Goal: Task Accomplishment & Management: Manage account settings

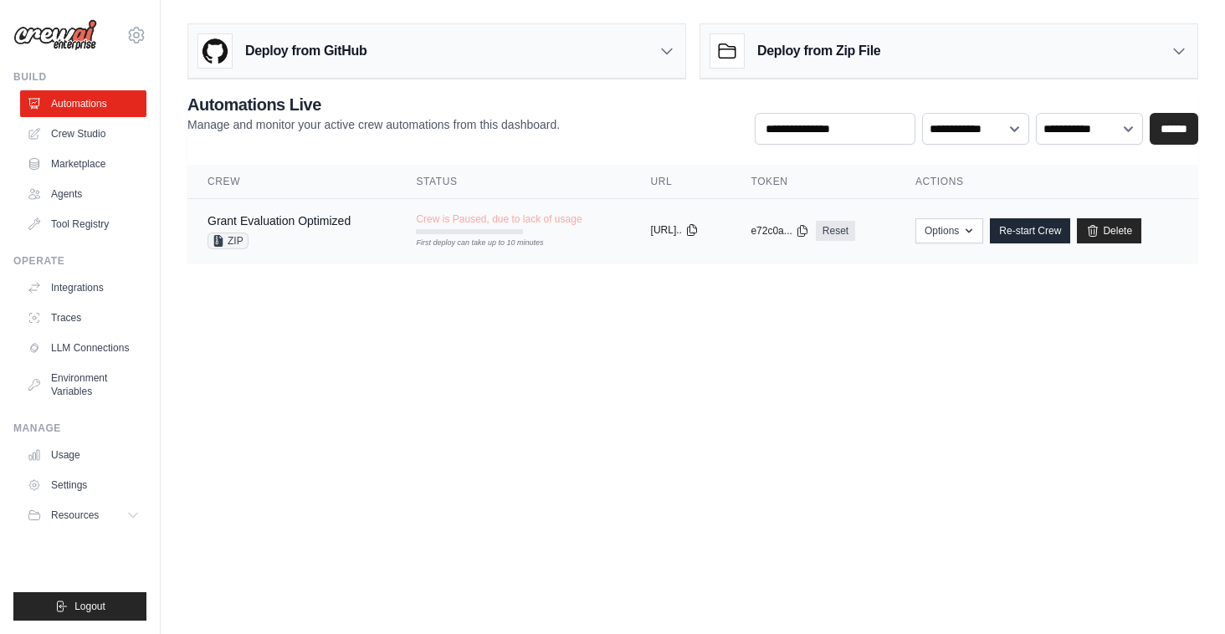
click at [698, 228] on icon at bounding box center [691, 229] width 13 height 13
click at [130, 509] on icon at bounding box center [134, 515] width 13 height 13
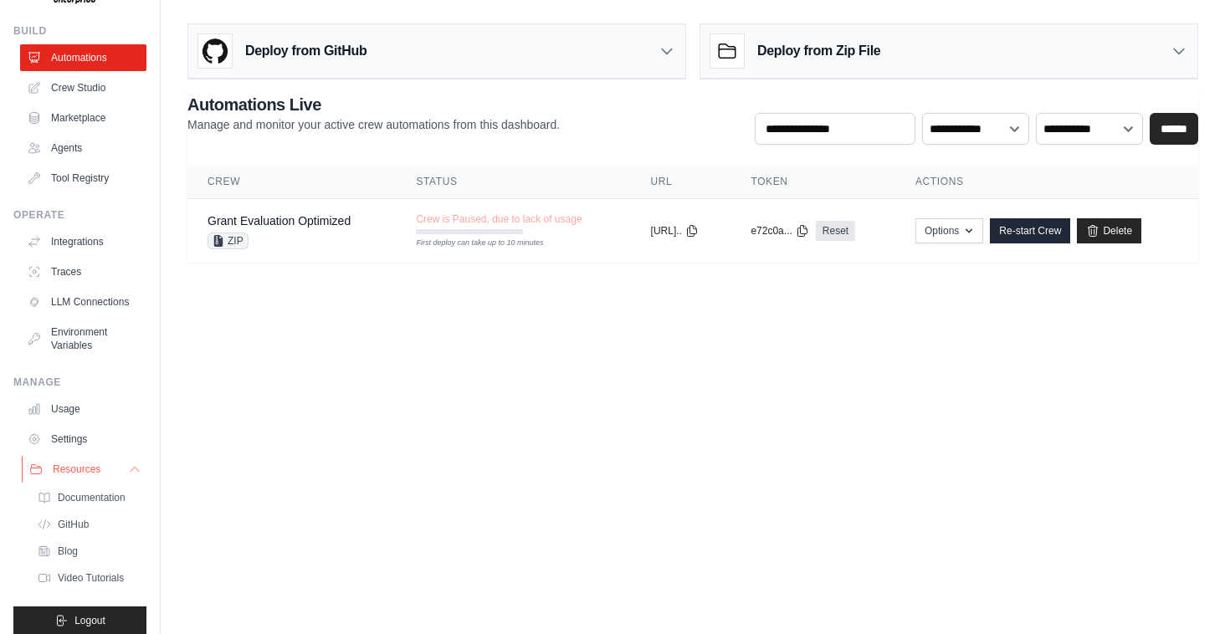
scroll to position [60, 0]
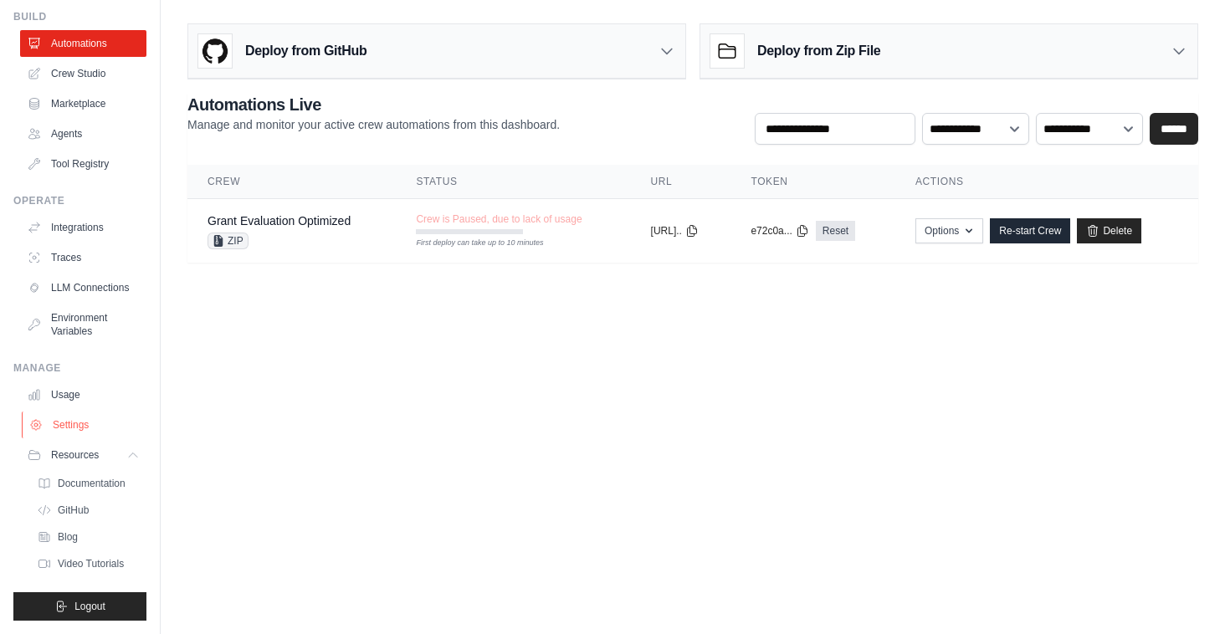
click at [69, 424] on link "Settings" at bounding box center [85, 425] width 126 height 27
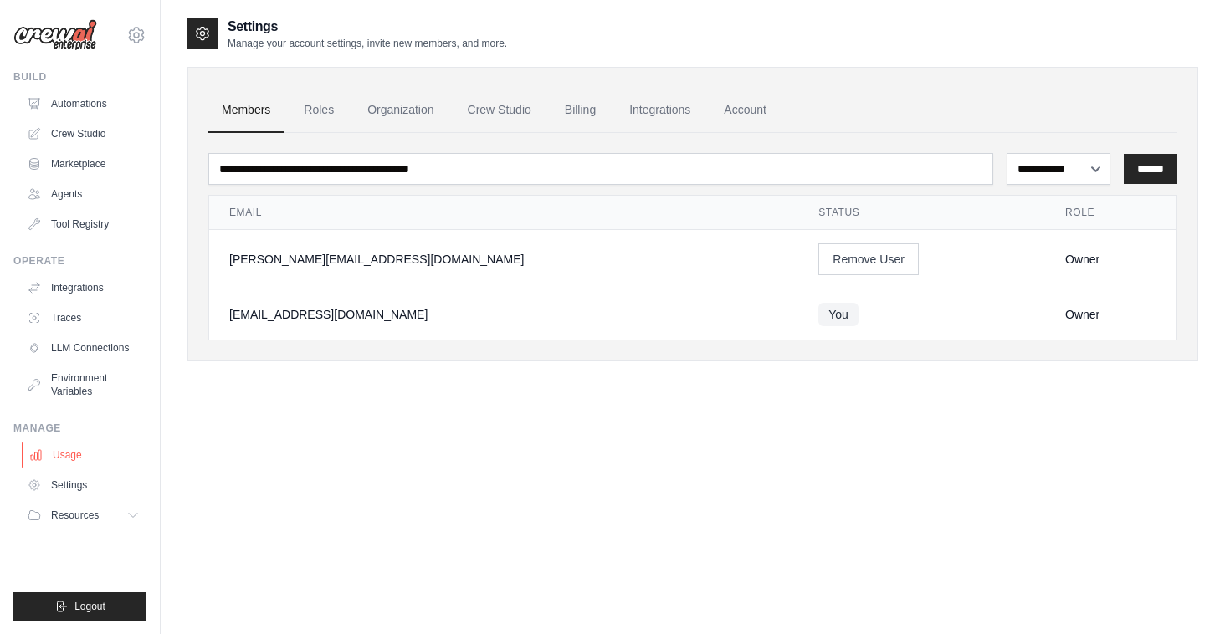
click at [68, 450] on link "Usage" at bounding box center [85, 455] width 126 height 27
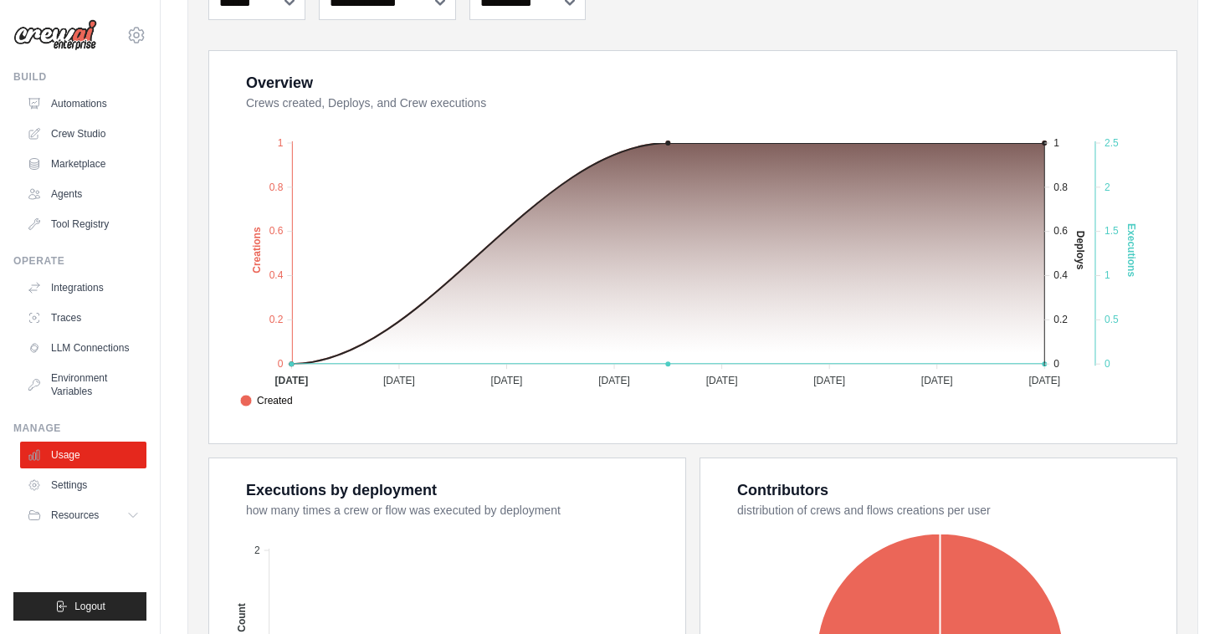
scroll to position [271, 0]
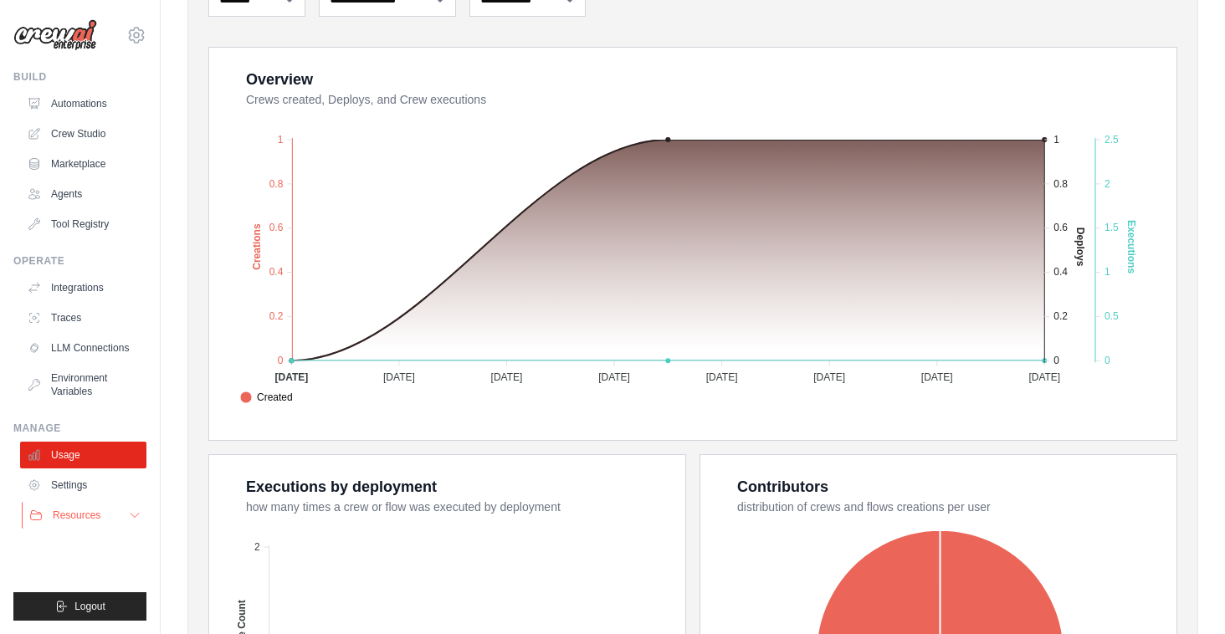
click at [81, 509] on span "Resources" at bounding box center [77, 515] width 48 height 13
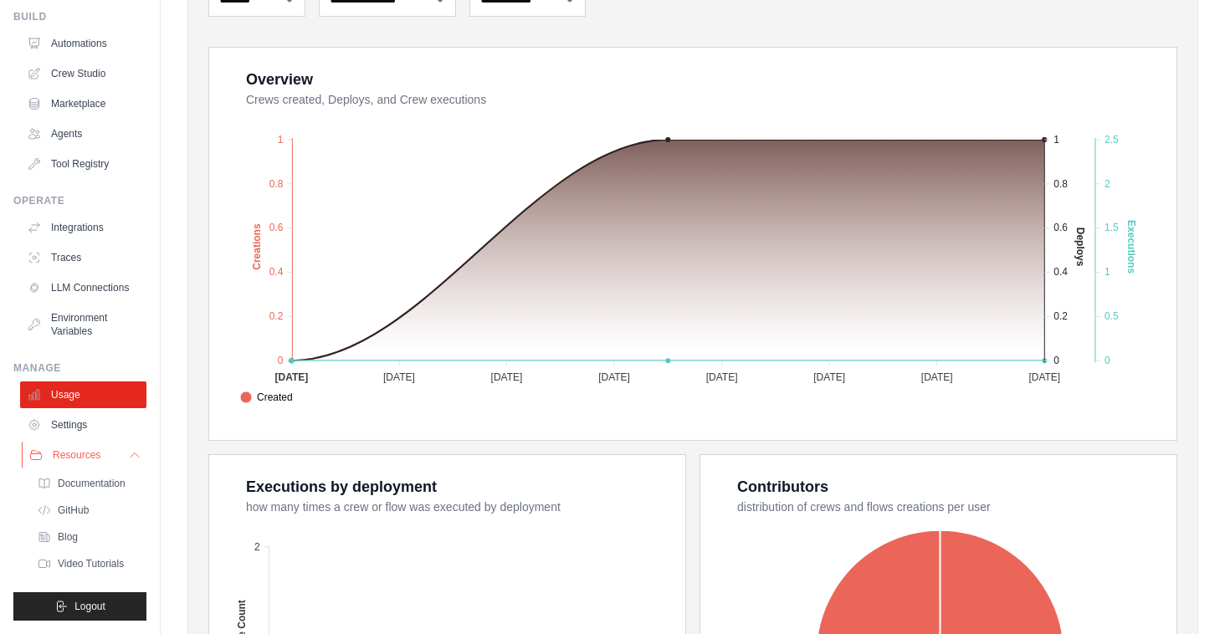
scroll to position [286, 0]
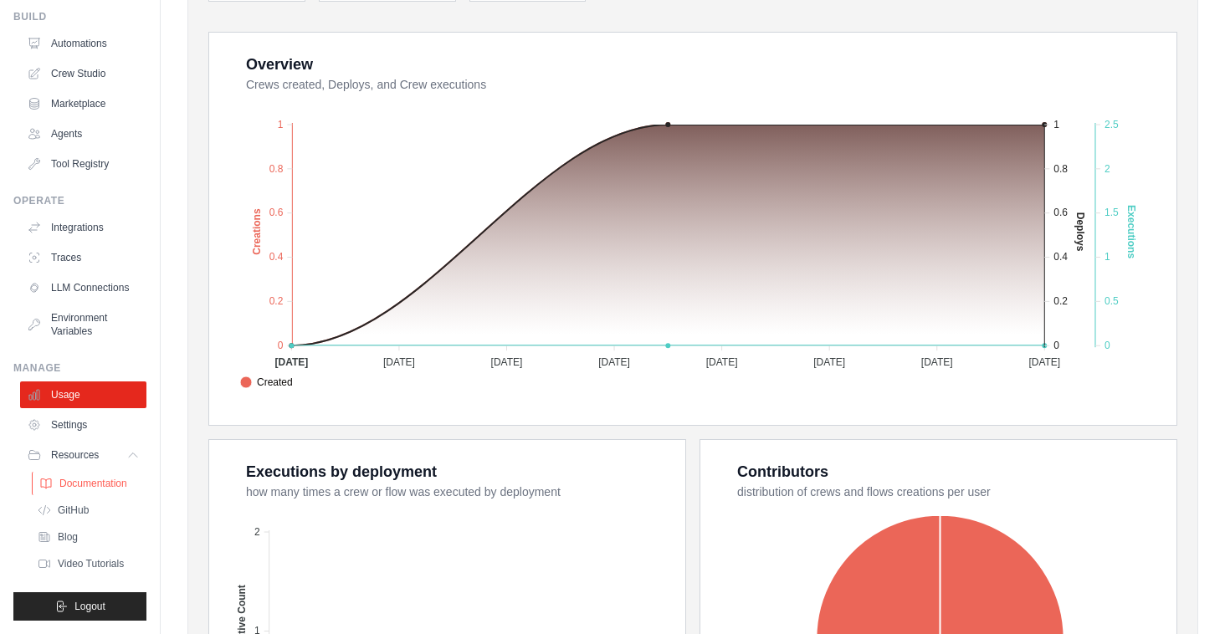
click at [73, 493] on link "Documentation" at bounding box center [90, 483] width 116 height 23
click at [73, 422] on link "Settings" at bounding box center [85, 425] width 126 height 27
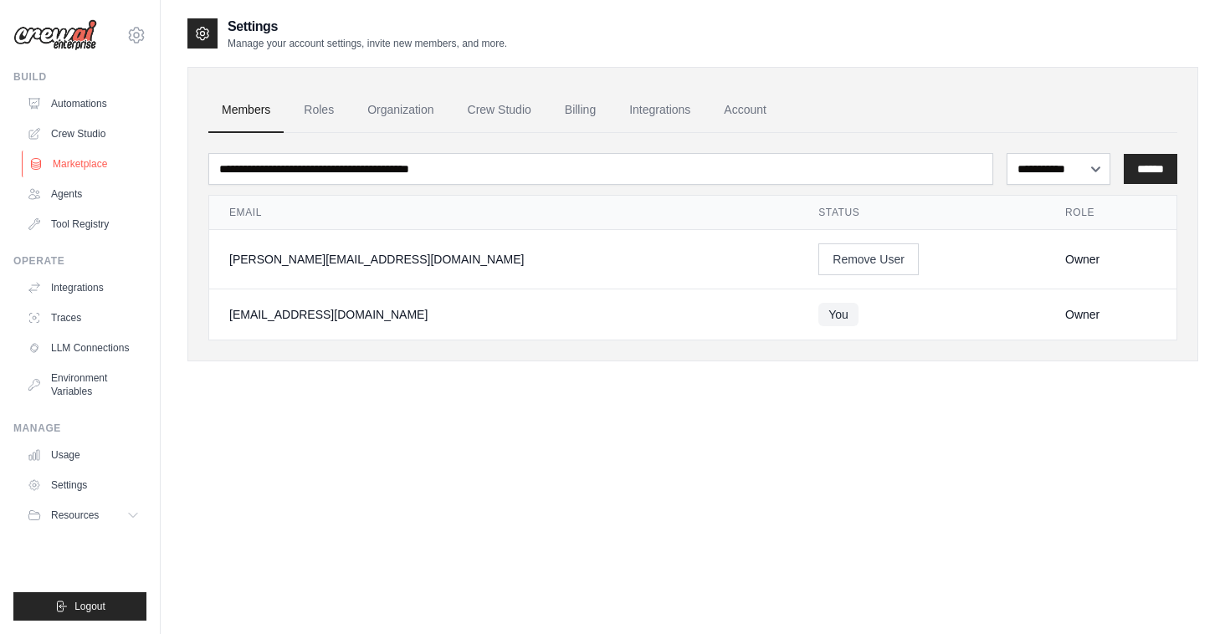
click at [83, 162] on link "Marketplace" at bounding box center [85, 164] width 126 height 27
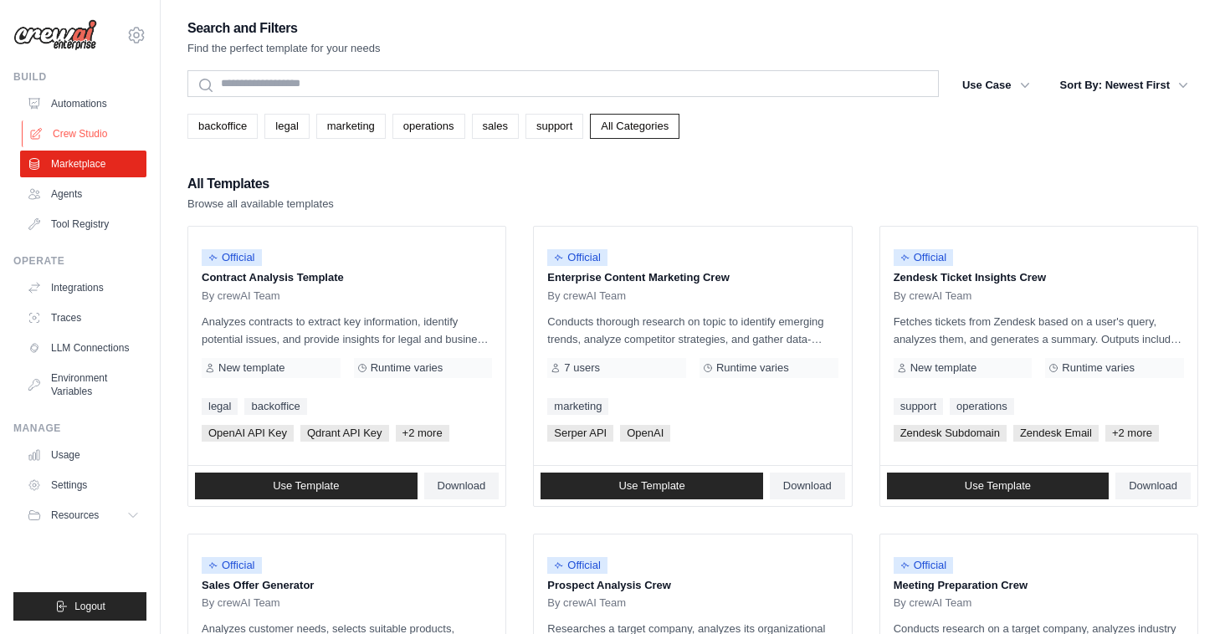
click at [73, 134] on link "Crew Studio" at bounding box center [85, 133] width 126 height 27
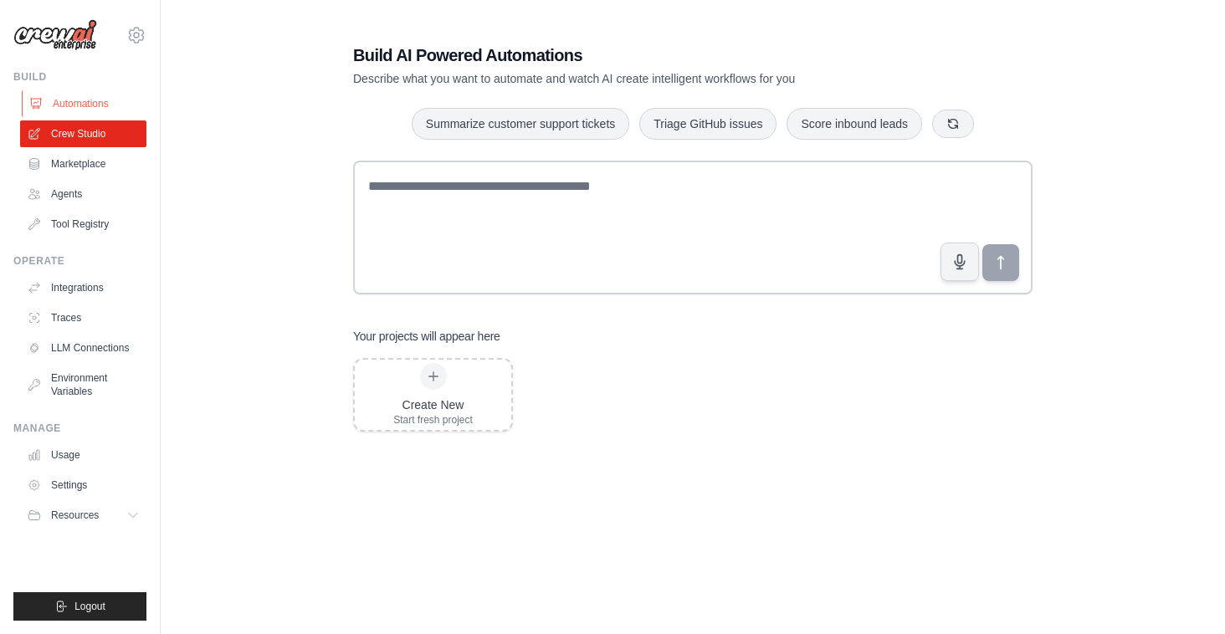
click at [68, 101] on link "Automations" at bounding box center [85, 103] width 126 height 27
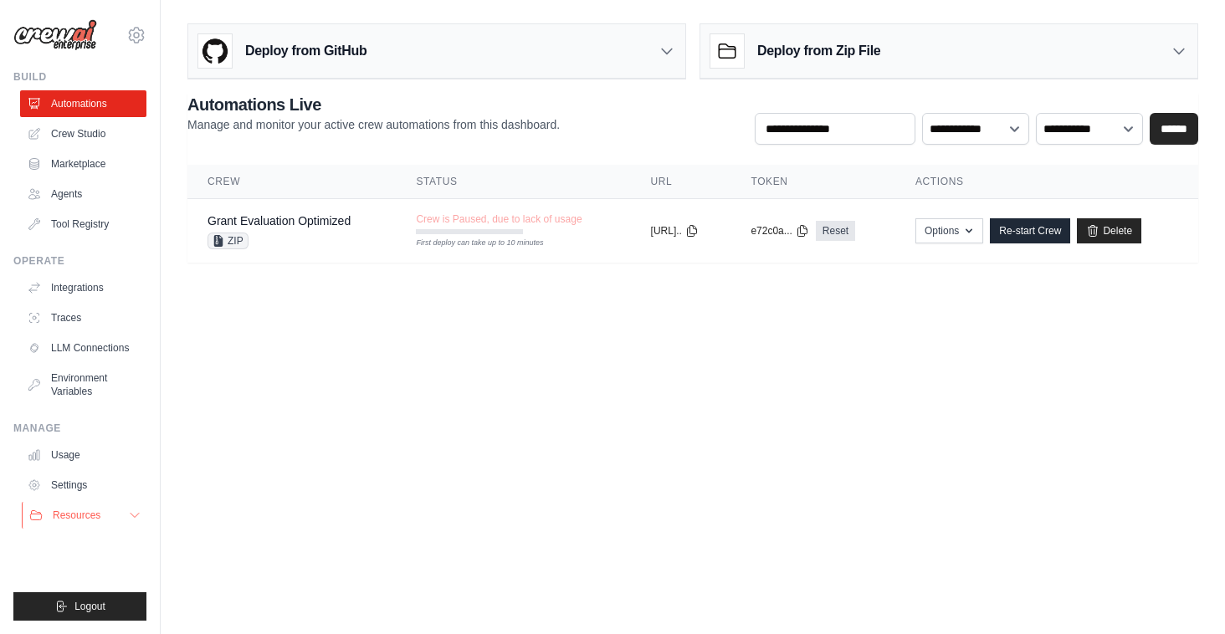
click at [115, 516] on button "Resources" at bounding box center [85, 515] width 126 height 27
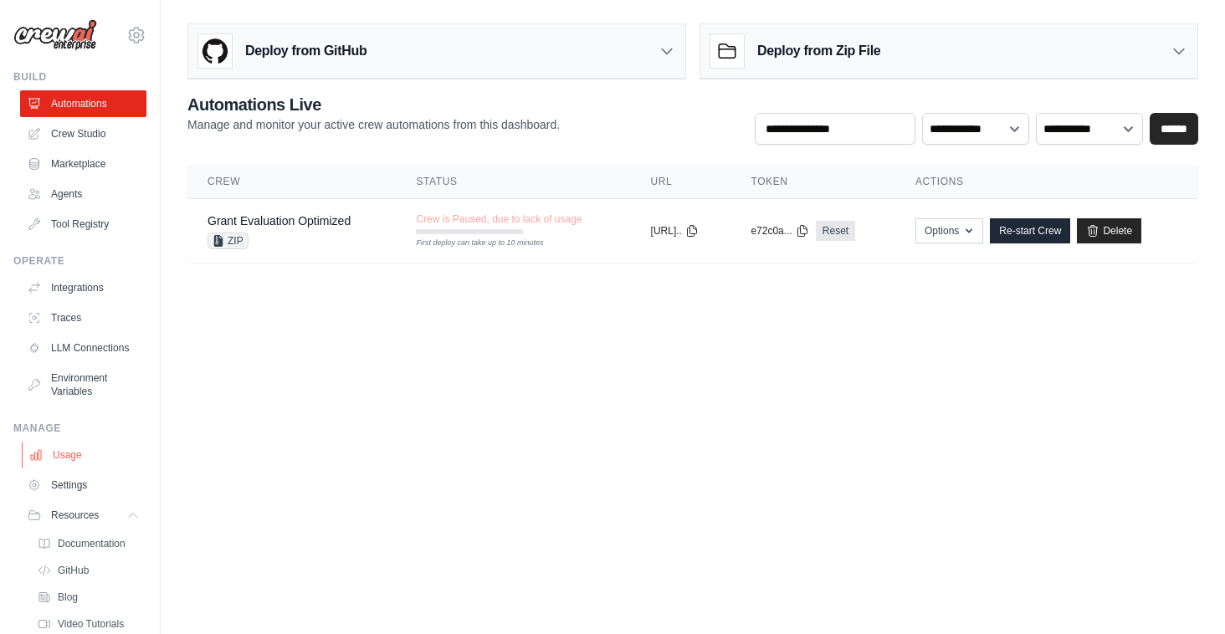
click at [71, 462] on link "Usage" at bounding box center [85, 455] width 126 height 27
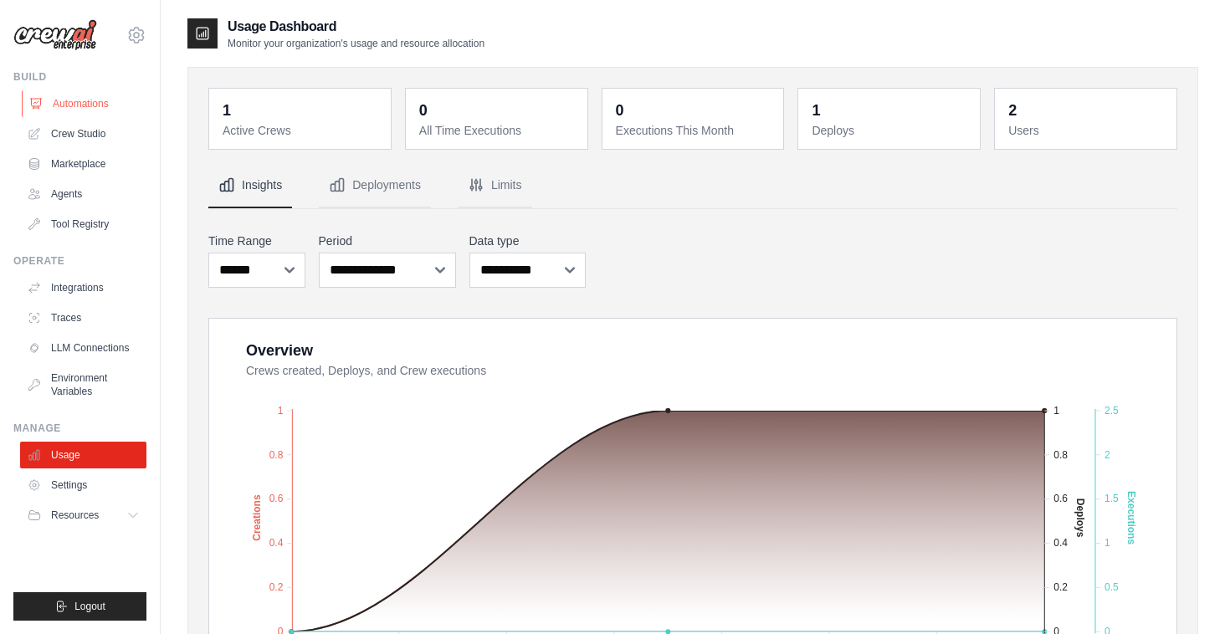
click at [75, 101] on link "Automations" at bounding box center [85, 103] width 126 height 27
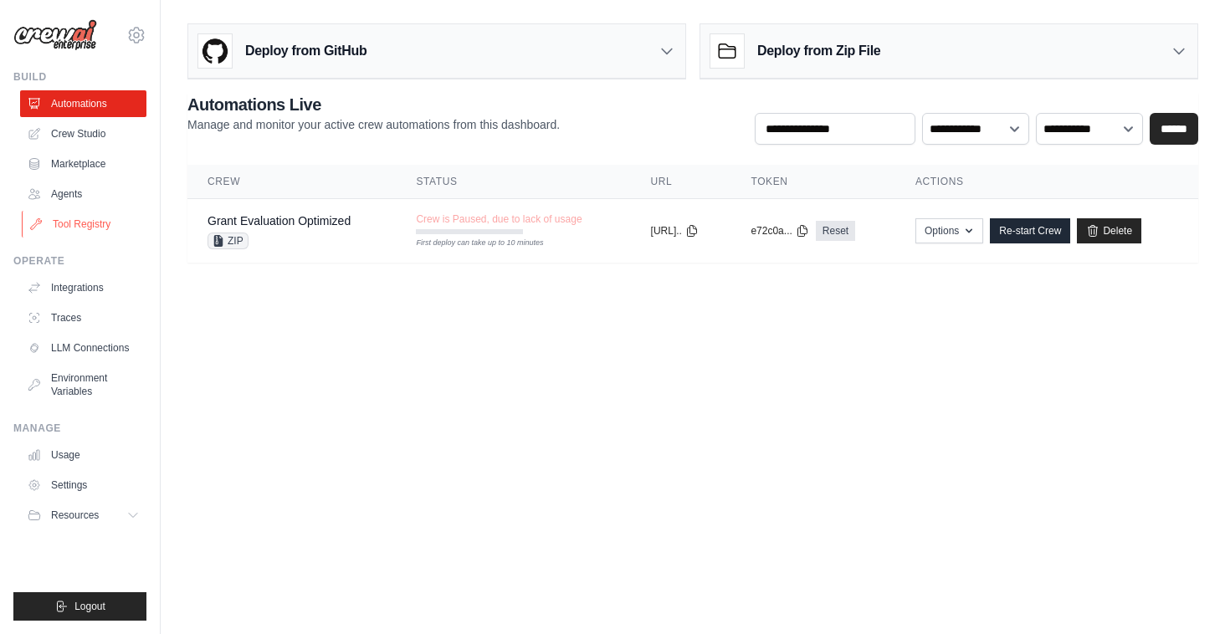
click at [90, 226] on link "Tool Registry" at bounding box center [85, 224] width 126 height 27
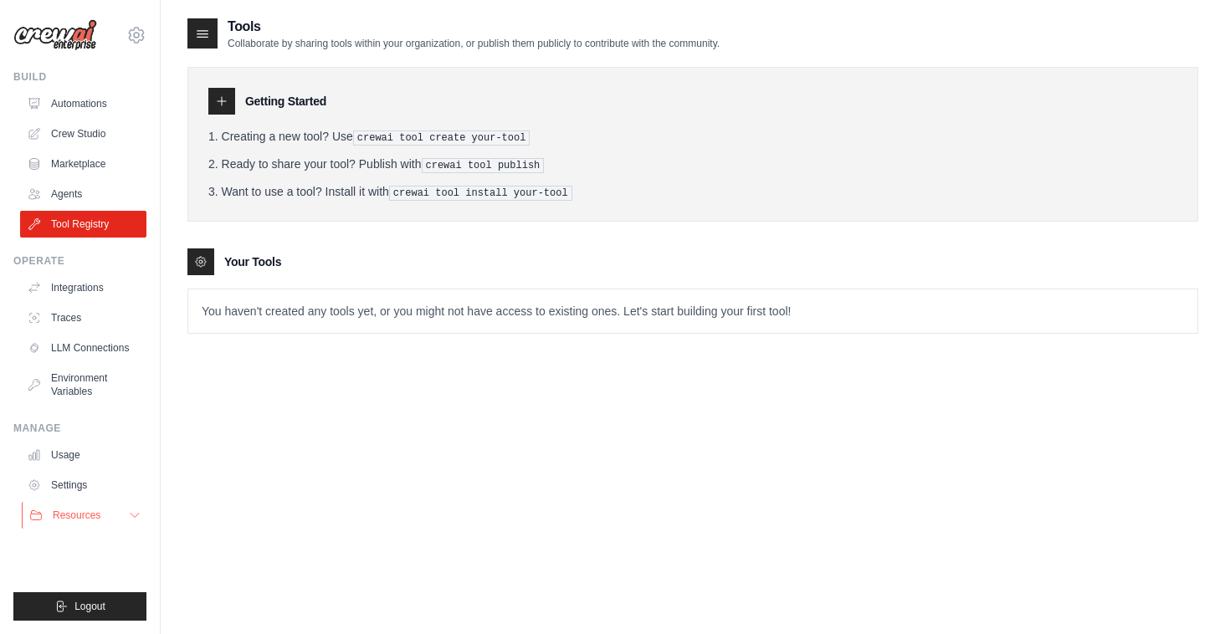
click at [105, 521] on button "Resources" at bounding box center [85, 515] width 126 height 27
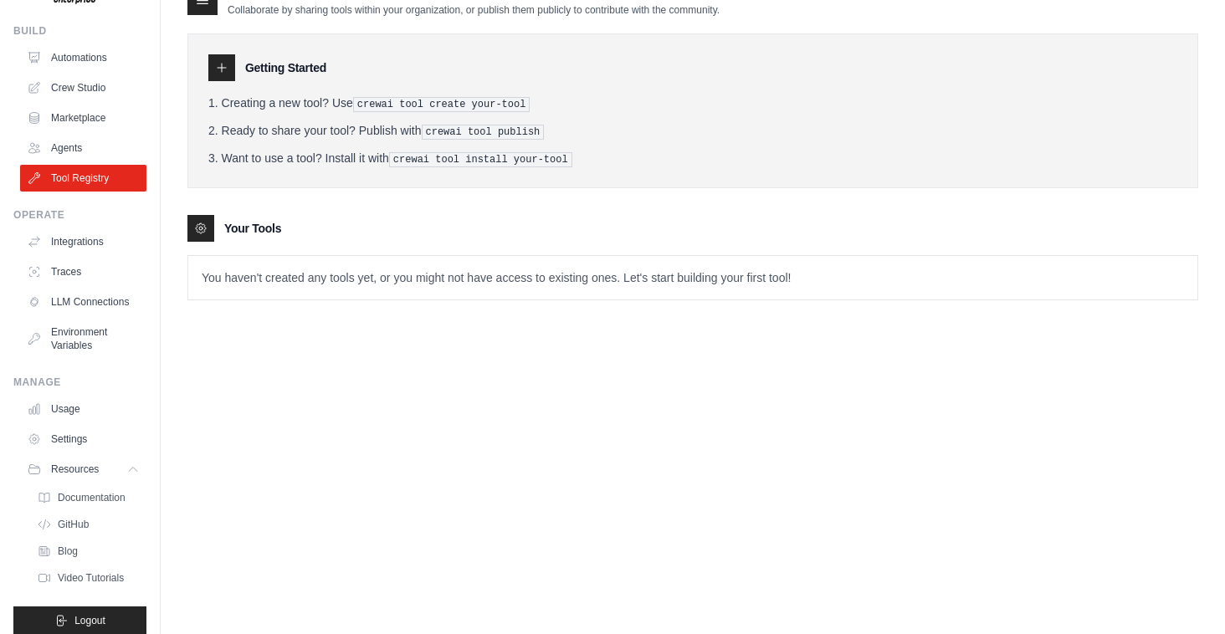
scroll to position [44, 0]
click at [74, 447] on link "Settings" at bounding box center [85, 440] width 126 height 27
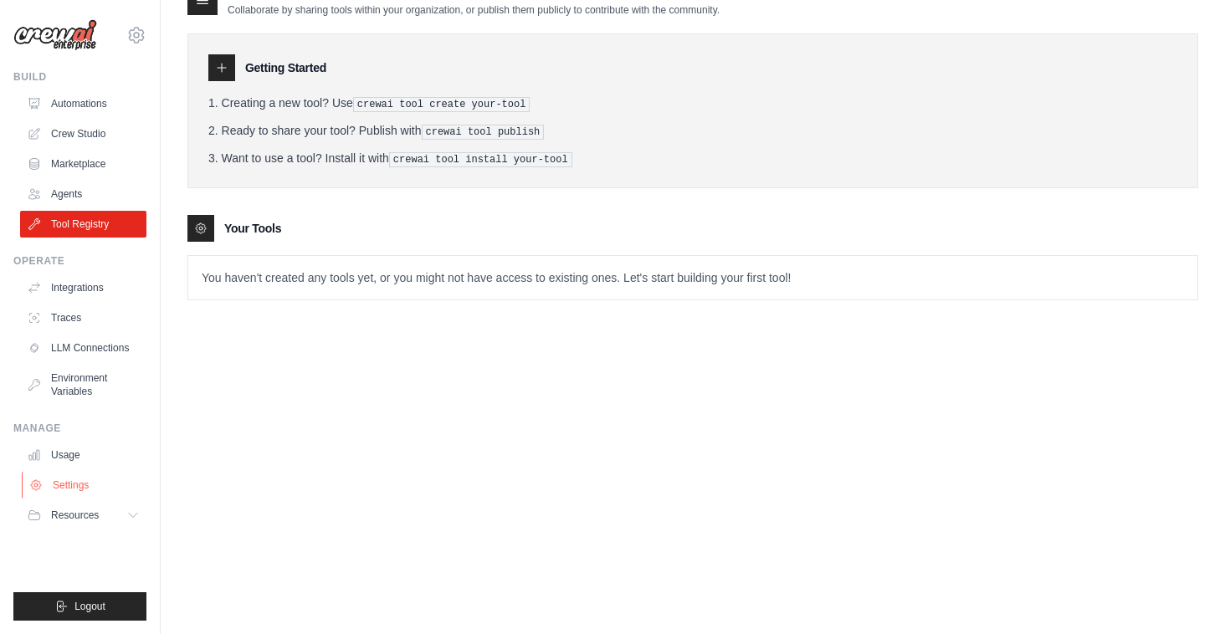
scroll to position [0, 0]
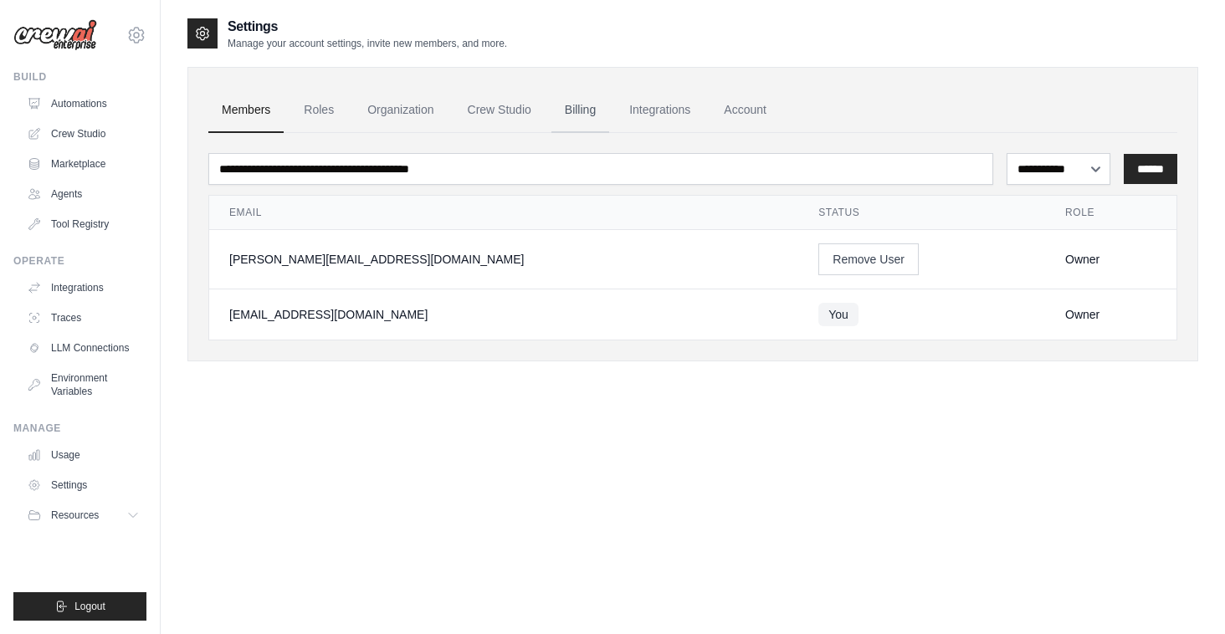
click at [596, 113] on link "Billing" at bounding box center [580, 110] width 58 height 45
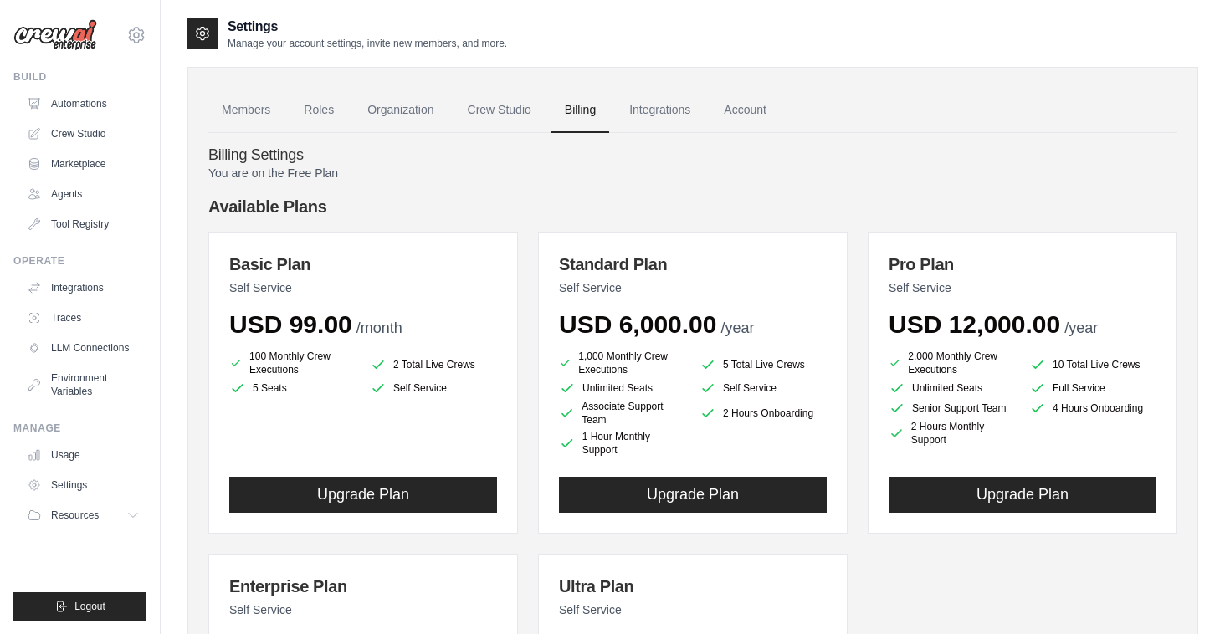
click at [412, 288] on p "Self Service" at bounding box center [363, 287] width 268 height 17
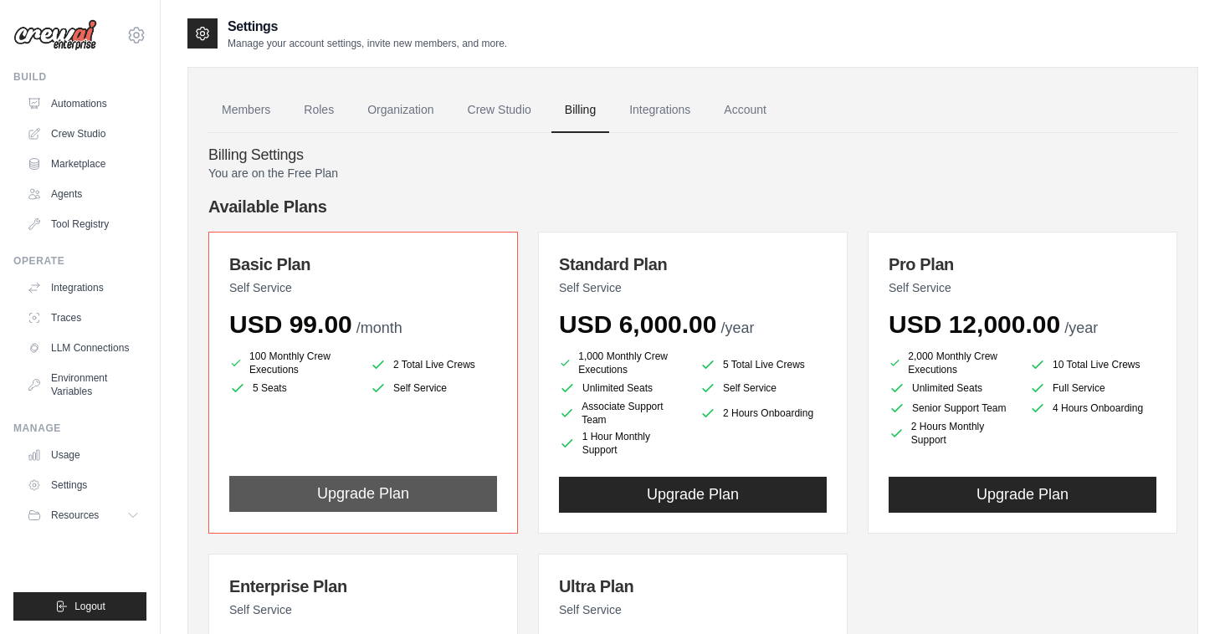
click at [383, 490] on button "Upgrade Plan" at bounding box center [363, 494] width 268 height 36
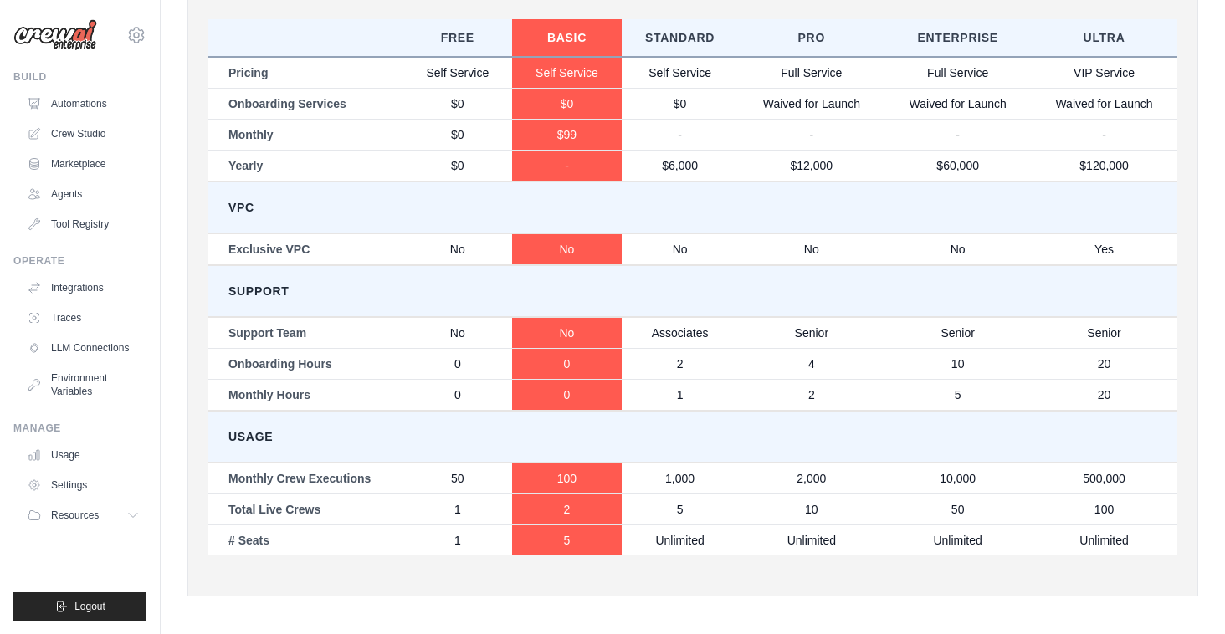
scroll to position [918, 0]
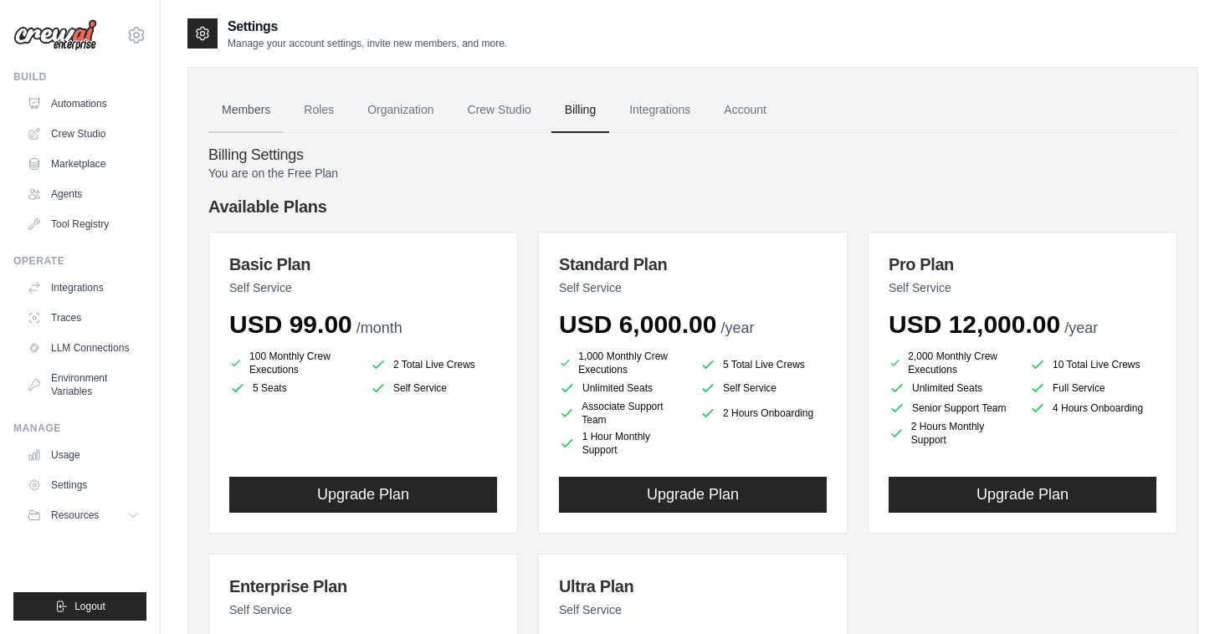
click at [253, 114] on link "Members" at bounding box center [245, 110] width 75 height 45
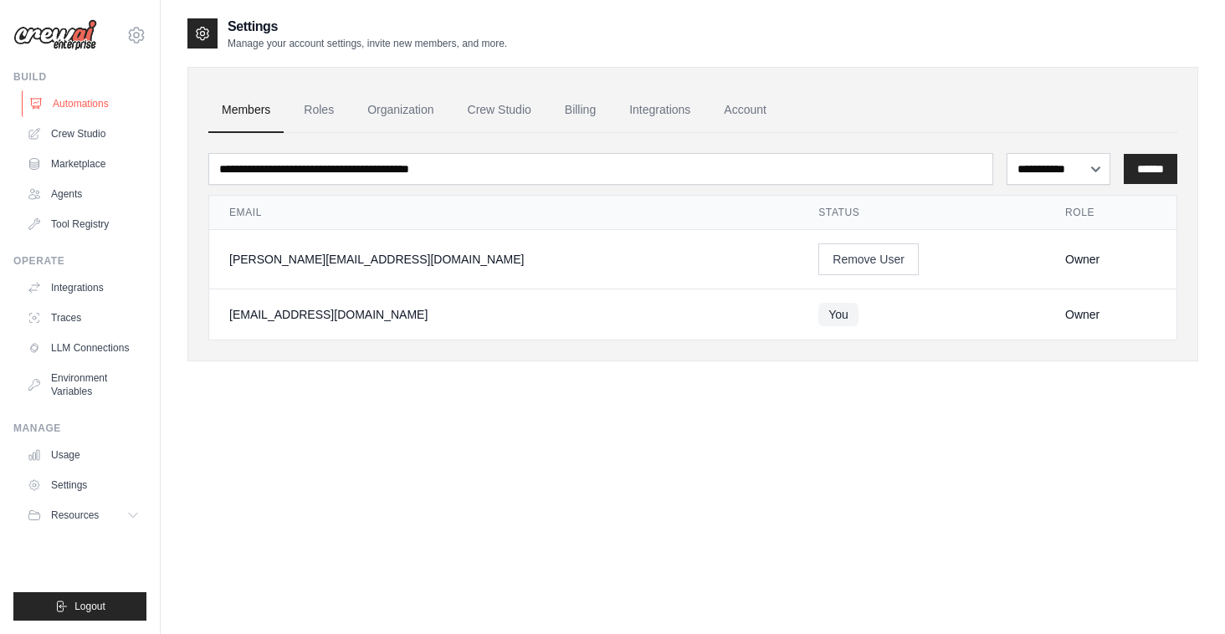
click at [79, 96] on link "Automations" at bounding box center [85, 103] width 126 height 27
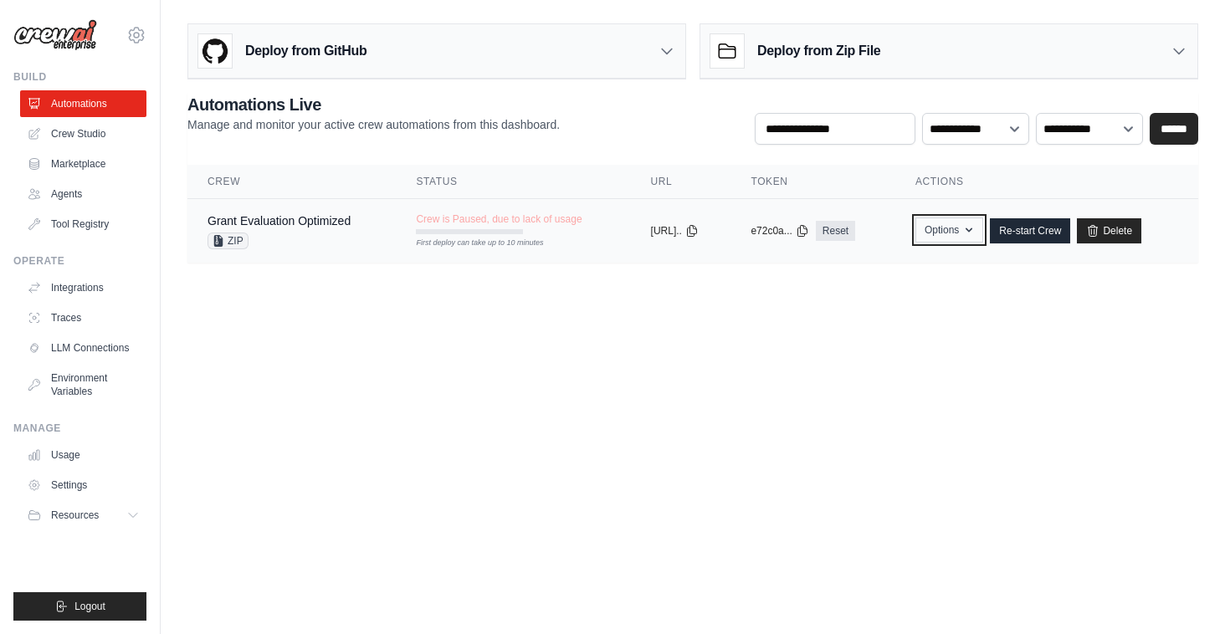
click at [962, 234] on button "Options" at bounding box center [949, 229] width 68 height 25
click at [96, 514] on span "Resources" at bounding box center [77, 515] width 48 height 13
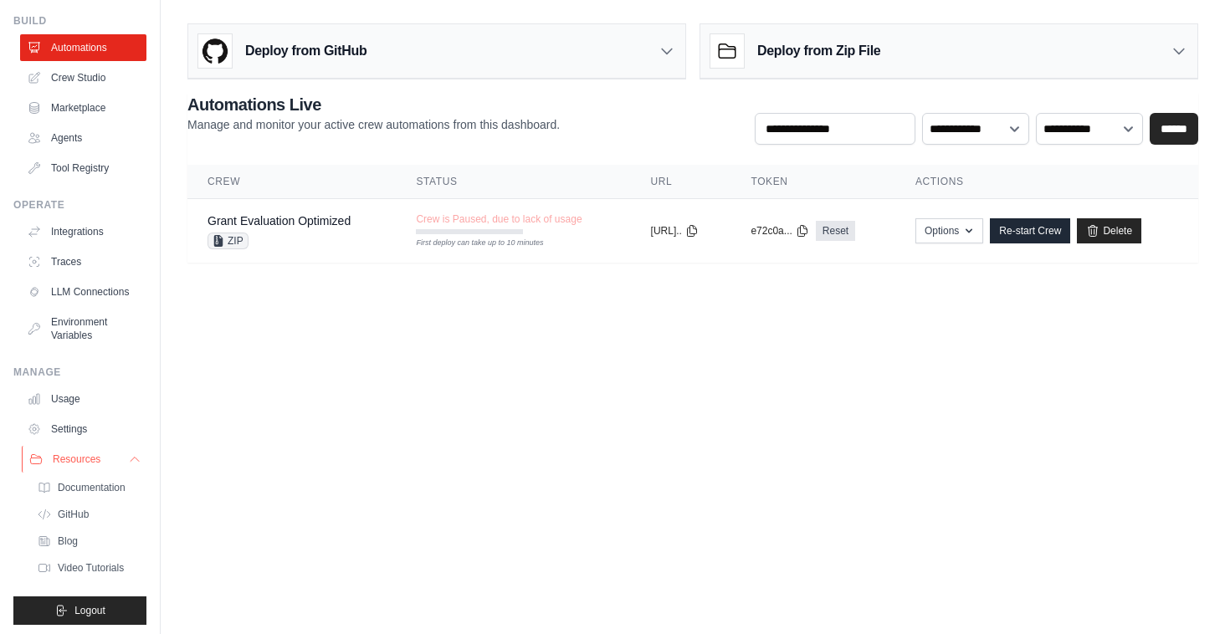
scroll to position [60, 0]
